Goal: Task Accomplishment & Management: Manage account settings

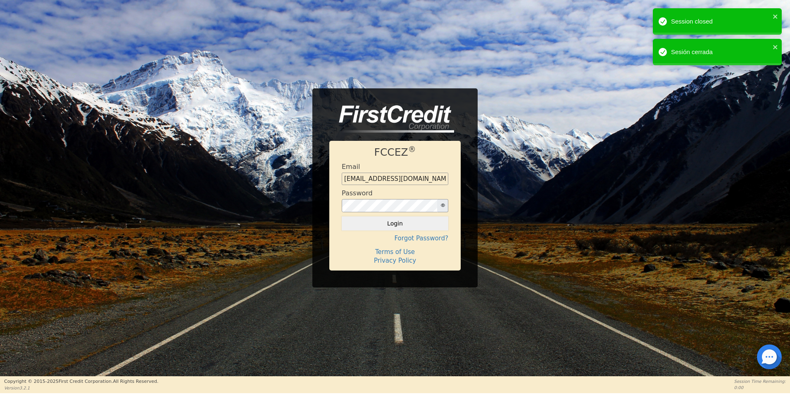
click at [771, 361] on div at bounding box center [769, 357] width 25 height 25
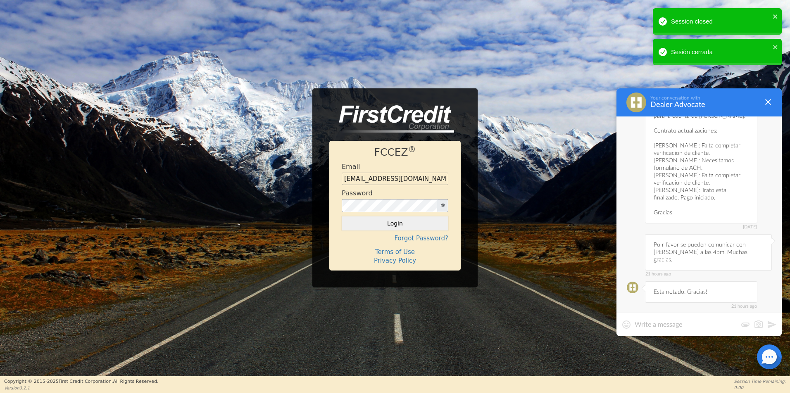
scroll to position [1323, 0]
click at [672, 317] on div at bounding box center [699, 325] width 165 height 24
click at [652, 325] on textarea at bounding box center [686, 325] width 102 height 8
type textarea "b"
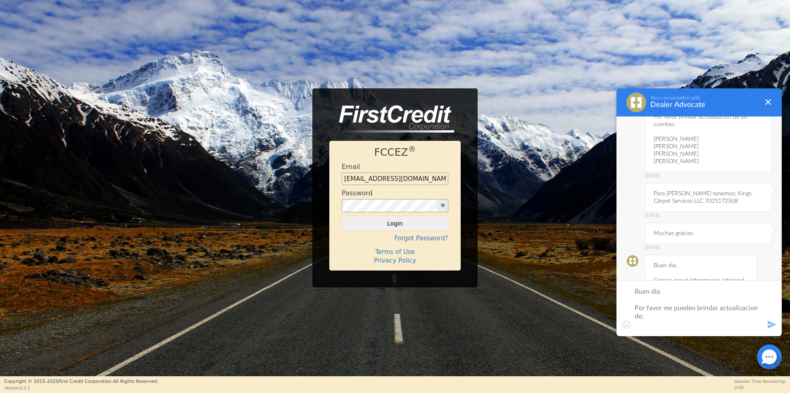
scroll to position [1158, 0]
type textarea "Buen dia. Por favor me pueden brindar actualizacion de;"
drag, startPoint x: 698, startPoint y: 252, endPoint x: 737, endPoint y: 251, distance: 38.4
click at [737, 256] on div "[DATE] Buen dia, Gracias por el informacion adicional para la cuenta de [PERSON…" at bounding box center [701, 326] width 112 height 141
copy div "[PERSON_NAME]."
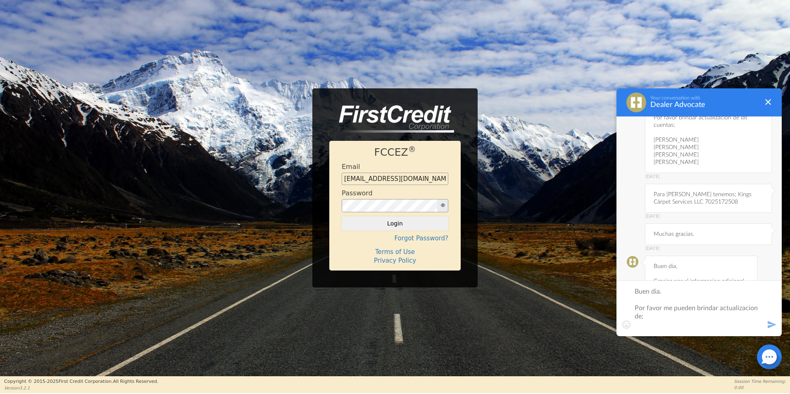
click at [642, 331] on div "Buen dia. Por favor me pueden brindar actualizacion de;" at bounding box center [699, 309] width 165 height 56
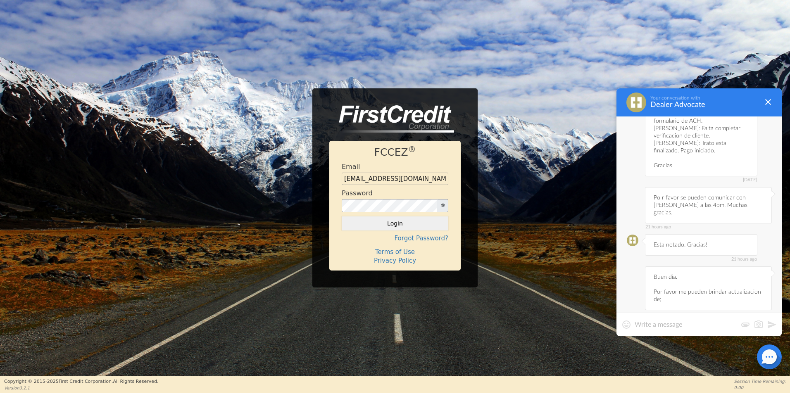
paste textarea "[PERSON_NAME]."
type textarea "[PERSON_NAME]."
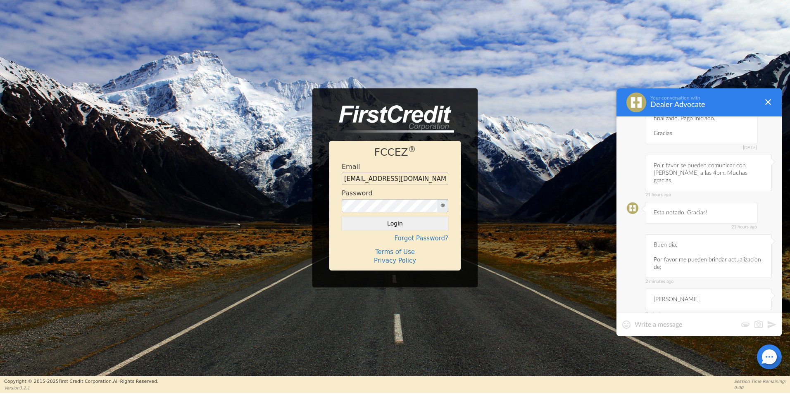
click at [689, 155] on div "21 hours ago Po r favor se pueden comunicar con [PERSON_NAME] a las 4pm. Muchas…" at bounding box center [708, 173] width 127 height 36
drag, startPoint x: 692, startPoint y: 136, endPoint x: 653, endPoint y: 135, distance: 38.9
click at [653, 155] on div "21 hours ago Po r favor se pueden comunicar con [PERSON_NAME] a las 4pm. Muchas…" at bounding box center [708, 173] width 127 height 36
copy div "[PERSON_NAME]"
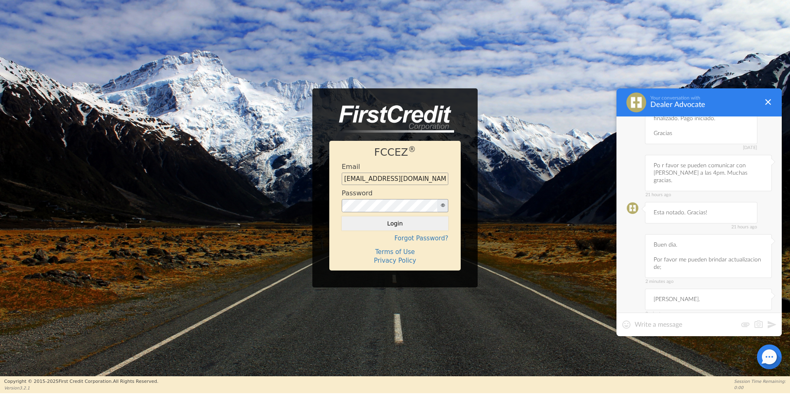
click at [693, 319] on div at bounding box center [699, 325] width 165 height 24
click at [684, 323] on textarea at bounding box center [686, 325] width 102 height 8
paste textarea "[PERSON_NAME]"
type textarea "[PERSON_NAME]"
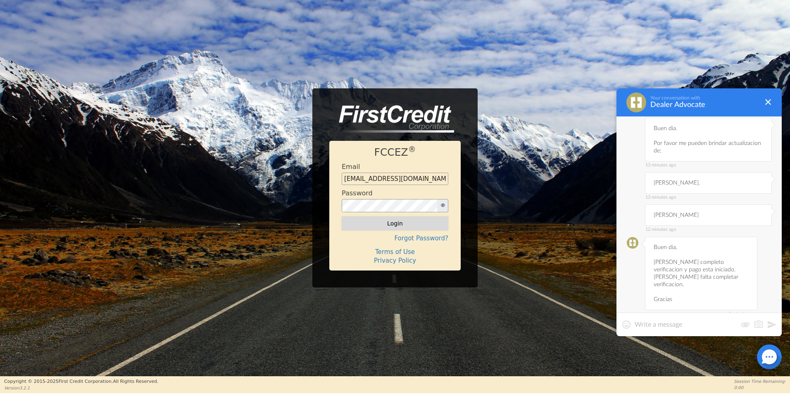
click at [430, 228] on button "Login" at bounding box center [395, 224] width 107 height 14
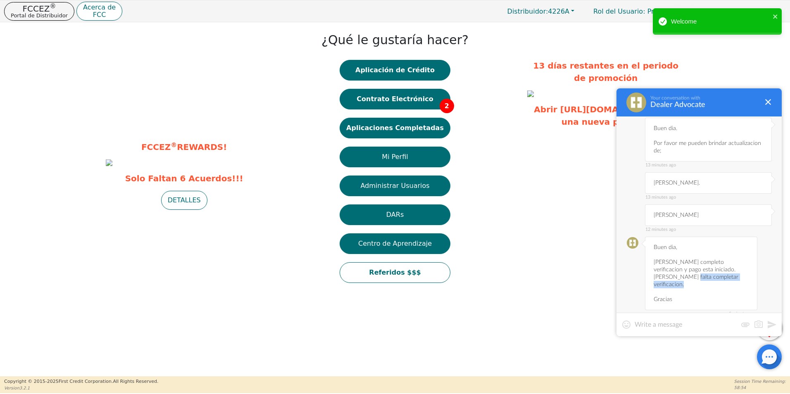
drag, startPoint x: 690, startPoint y: 239, endPoint x: 727, endPoint y: 246, distance: 37.4
click at [727, 246] on div "5 minutes ago Buen dia, [PERSON_NAME] completo verificacion y pago esta iniciad…" at bounding box center [701, 274] width 112 height 74
copy div "falta completar verificacion."
click at [401, 100] on button "Contrato Electrónico 2" at bounding box center [395, 99] width 111 height 21
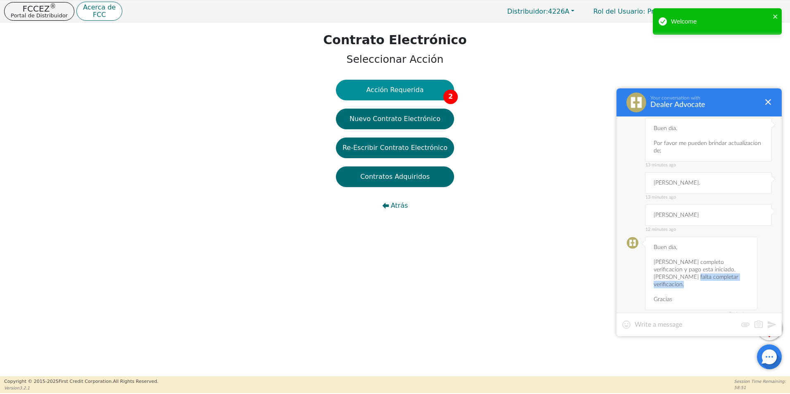
click at [410, 91] on button "Acción Requerida 2" at bounding box center [395, 90] width 118 height 21
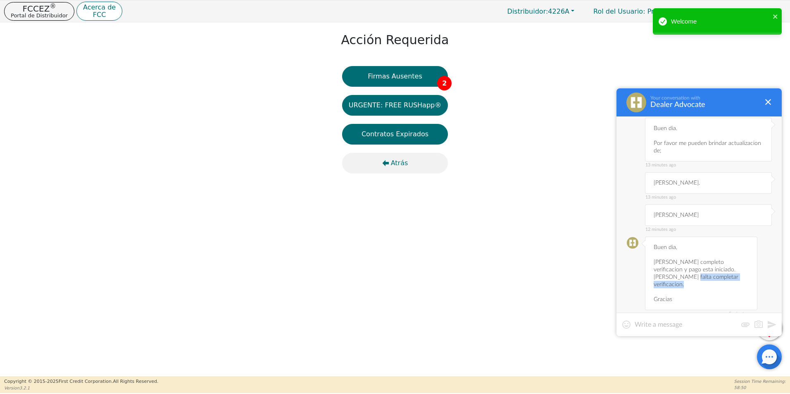
click at [402, 161] on span "Atrás" at bounding box center [399, 163] width 17 height 10
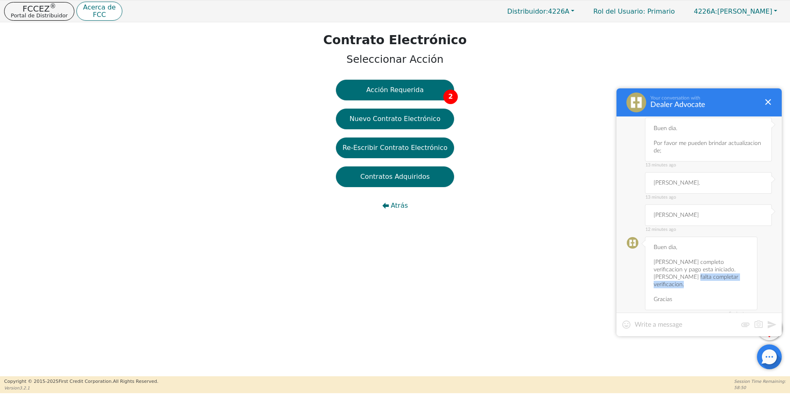
click at [402, 161] on div "Acción Requerida 2 Nuevo Contrato Electrónico Re-Escribir Contrato Electrónico …" at bounding box center [395, 152] width 118 height 145
drag, startPoint x: 402, startPoint y: 161, endPoint x: 403, endPoint y: 198, distance: 36.4
click at [403, 198] on button "Atrás" at bounding box center [395, 205] width 118 height 21
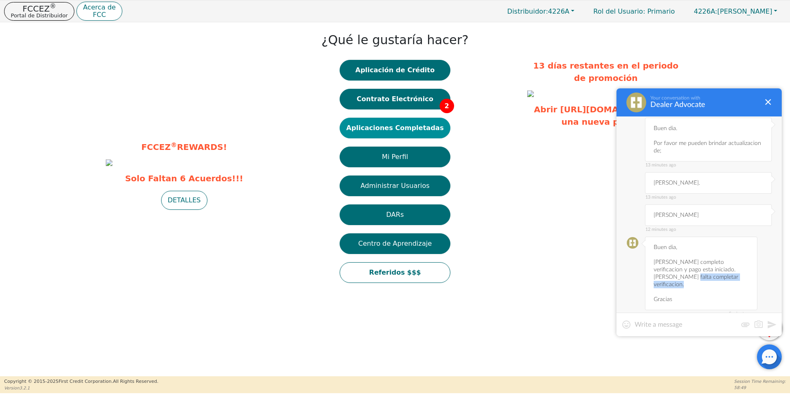
click at [405, 127] on button "Aplicaciones Completadas" at bounding box center [395, 128] width 111 height 21
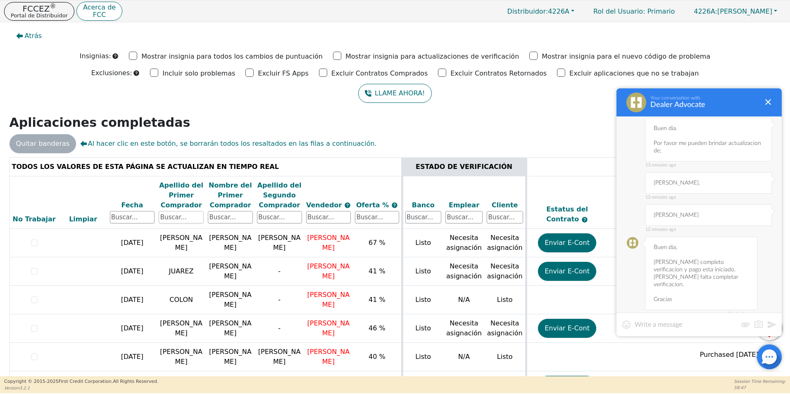
click at [197, 216] on input "text" at bounding box center [181, 217] width 45 height 12
type input "[PERSON_NAME]"
click at [772, 98] on div at bounding box center [768, 102] width 10 height 10
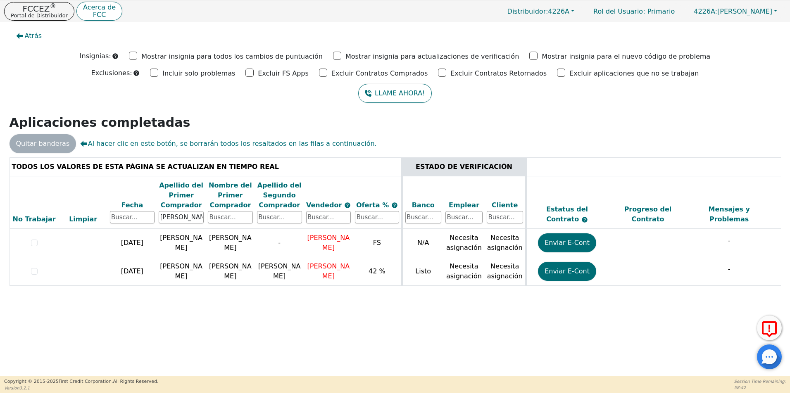
scroll to position [0, 233]
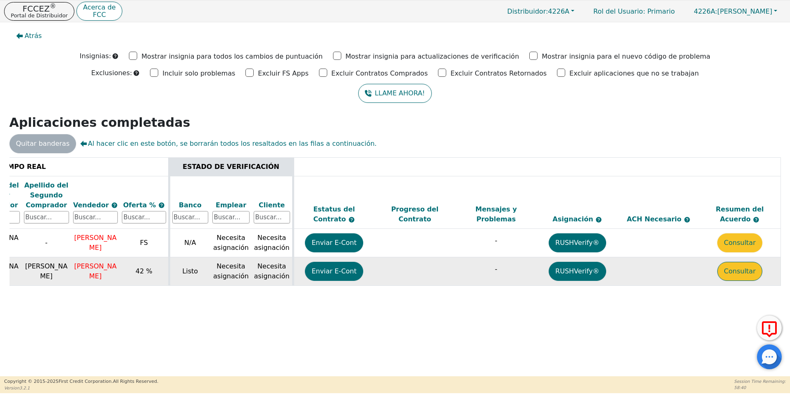
click at [748, 275] on button "Consultar" at bounding box center [739, 271] width 45 height 19
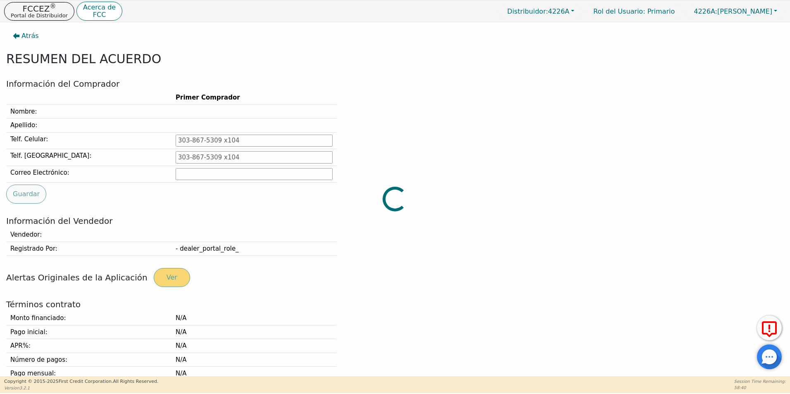
type input "[PHONE_NUMBER]"
type input "[EMAIL_ADDRESS][DOMAIN_NAME]"
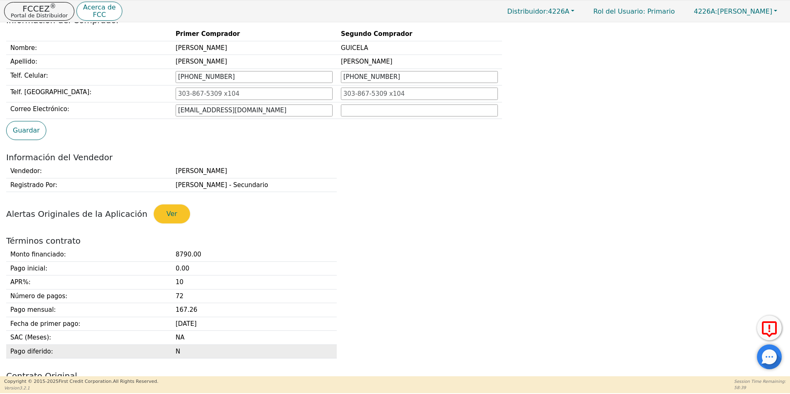
scroll to position [124, 0]
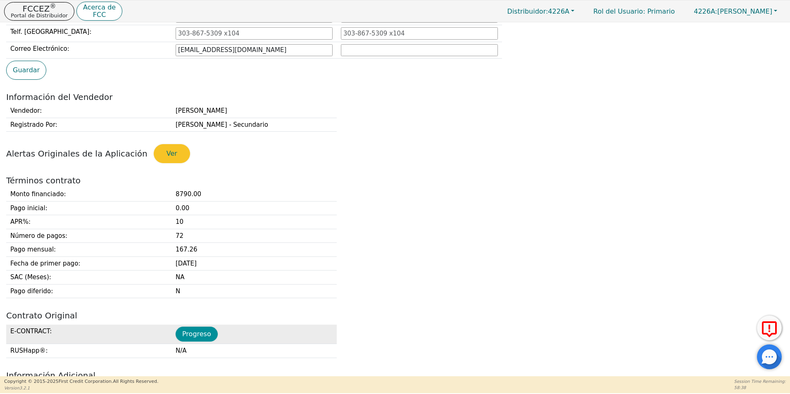
click at [198, 339] on button "Progreso" at bounding box center [197, 334] width 42 height 15
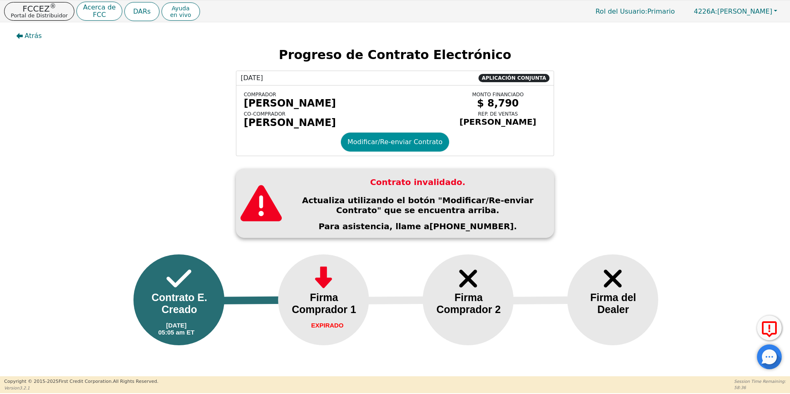
click at [400, 151] on button "Modificar/Re-enviar Contrato" at bounding box center [395, 142] width 108 height 19
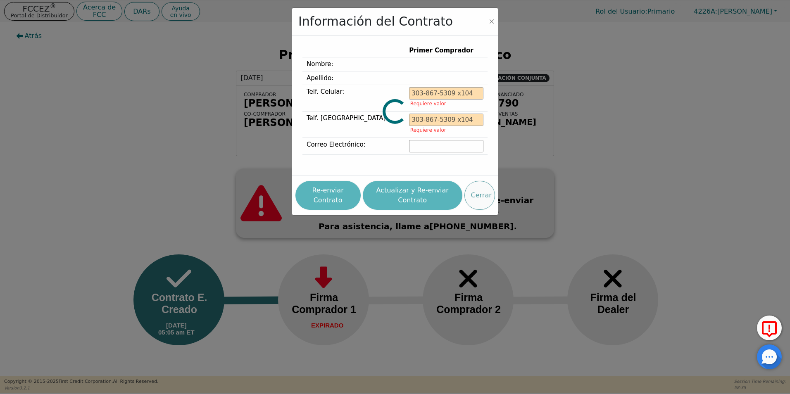
type input "[PHONE_NUMBER]"
type input "[EMAIL_ADDRESS][DOMAIN_NAME]"
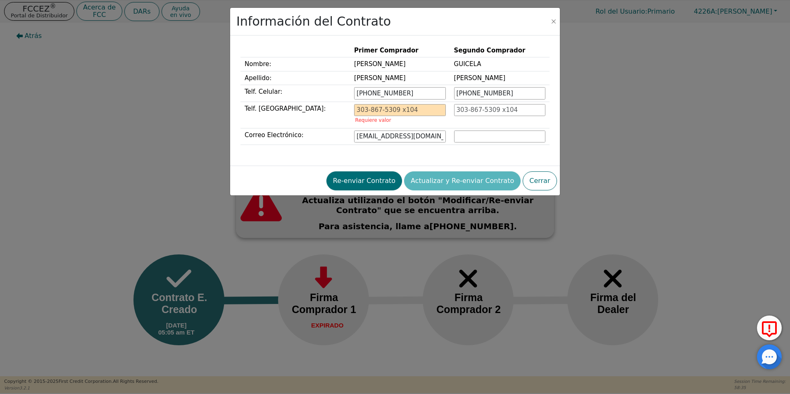
click at [405, 202] on div "Información del Contrato Primer Comprador Segundo Comprador Nombre: [PERSON_NAM…" at bounding box center [395, 197] width 790 height 394
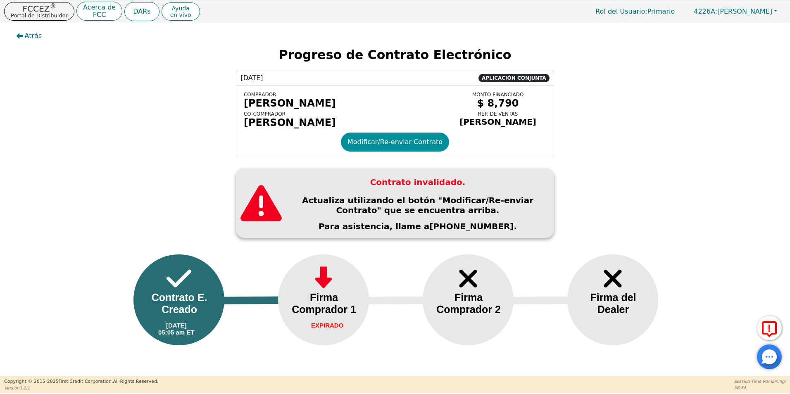
click at [407, 149] on button "Modificar/Re-enviar Contrato" at bounding box center [395, 142] width 108 height 19
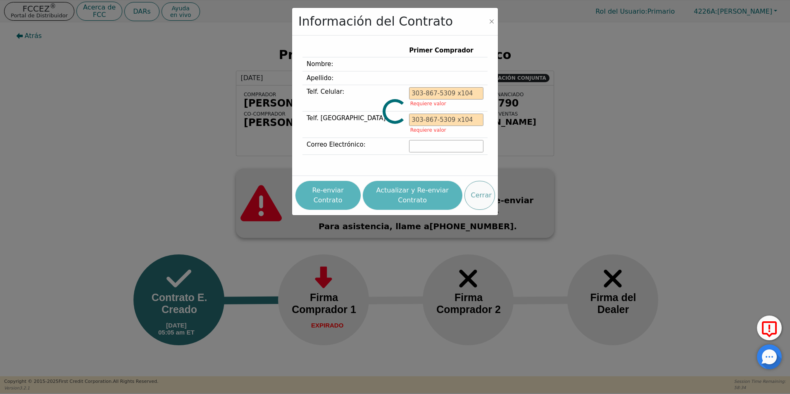
type input "[PHONE_NUMBER]"
type input "[EMAIL_ADDRESS][DOMAIN_NAME]"
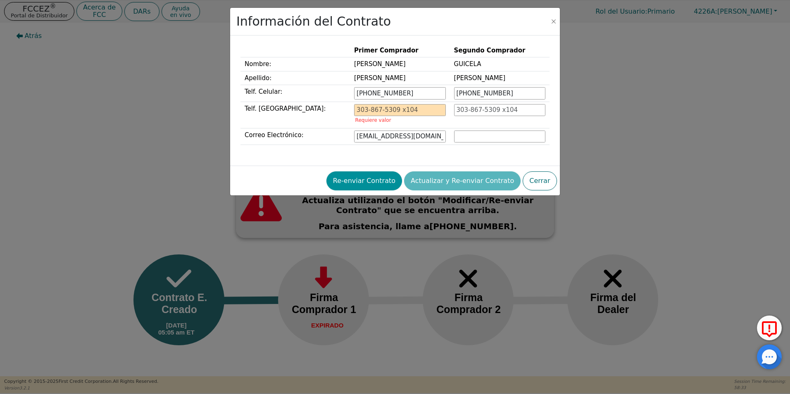
click at [376, 183] on button "Re-enviar Contrato" at bounding box center [365, 181] width 76 height 19
